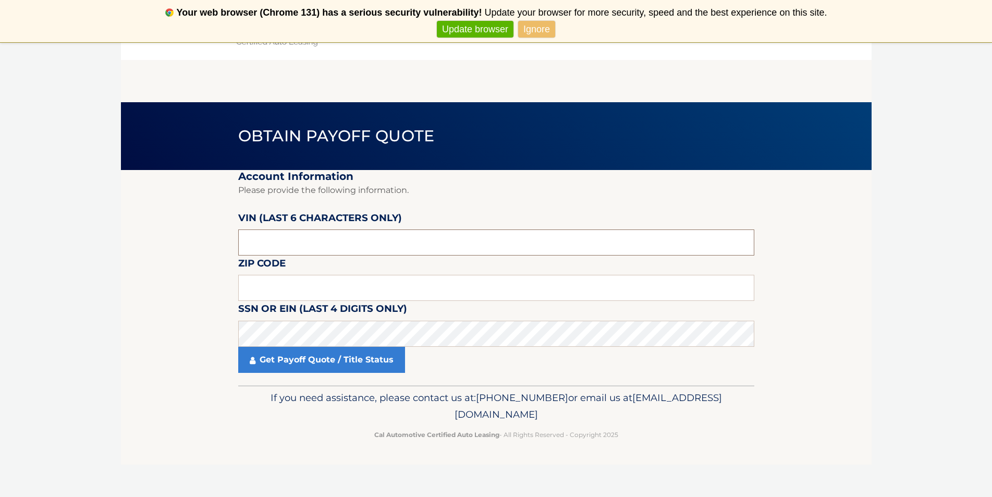
click at [278, 247] on input "text" at bounding box center [496, 242] width 516 height 26
type input "193324"
click at [292, 288] on input "text" at bounding box center [496, 288] width 516 height 26
type input "11783"
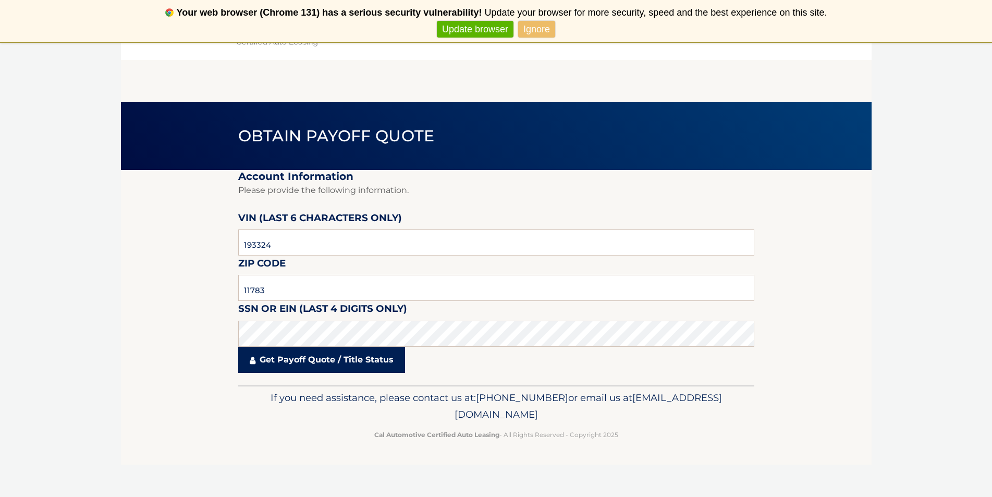
click at [300, 359] on link "Get Payoff Quote / Title Status" at bounding box center [321, 360] width 167 height 26
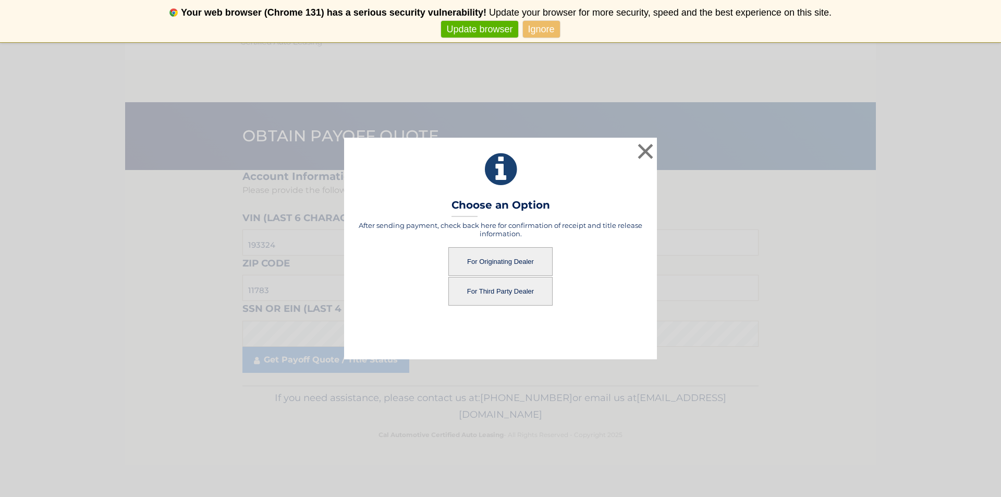
click at [502, 260] on button "For Originating Dealer" at bounding box center [500, 261] width 104 height 29
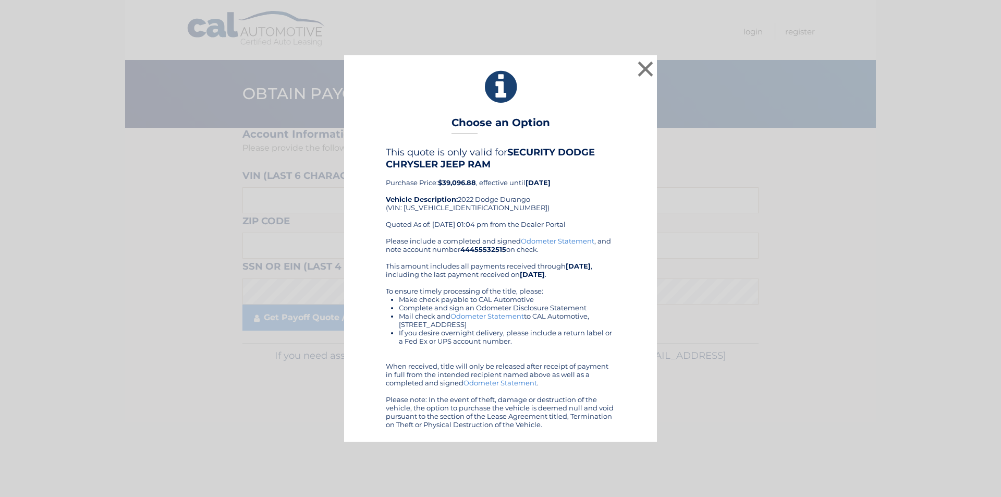
click at [502, 260] on div "Please include a completed and signed Odometer Statement , and note account num…" at bounding box center [500, 333] width 229 height 192
